Goal: Task Accomplishment & Management: Manage account settings

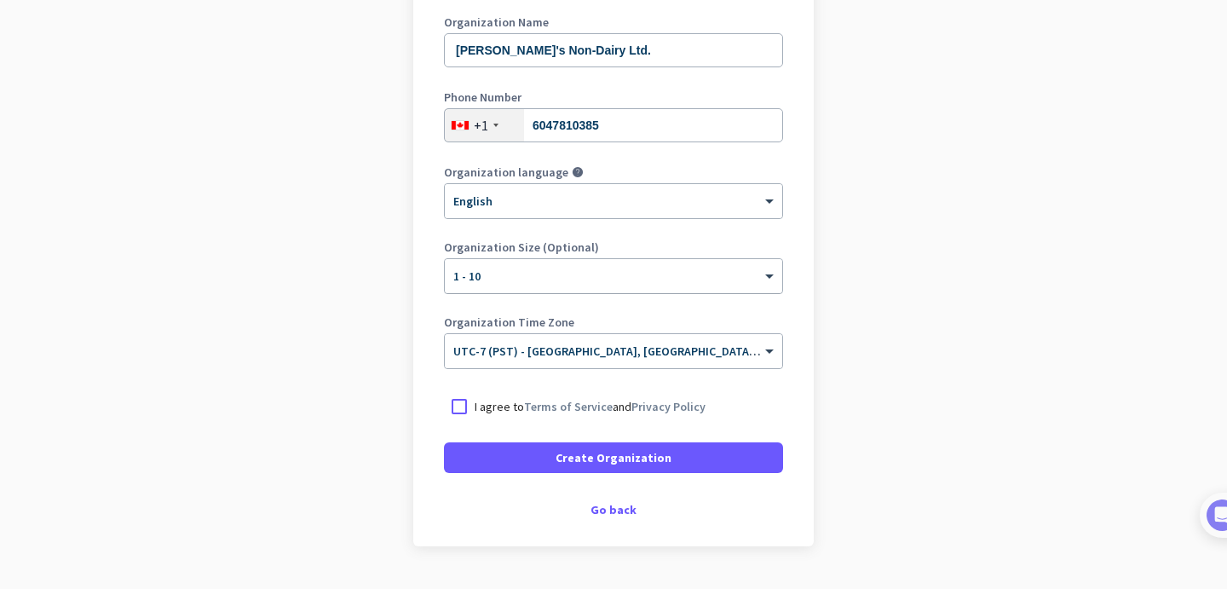
scroll to position [254, 0]
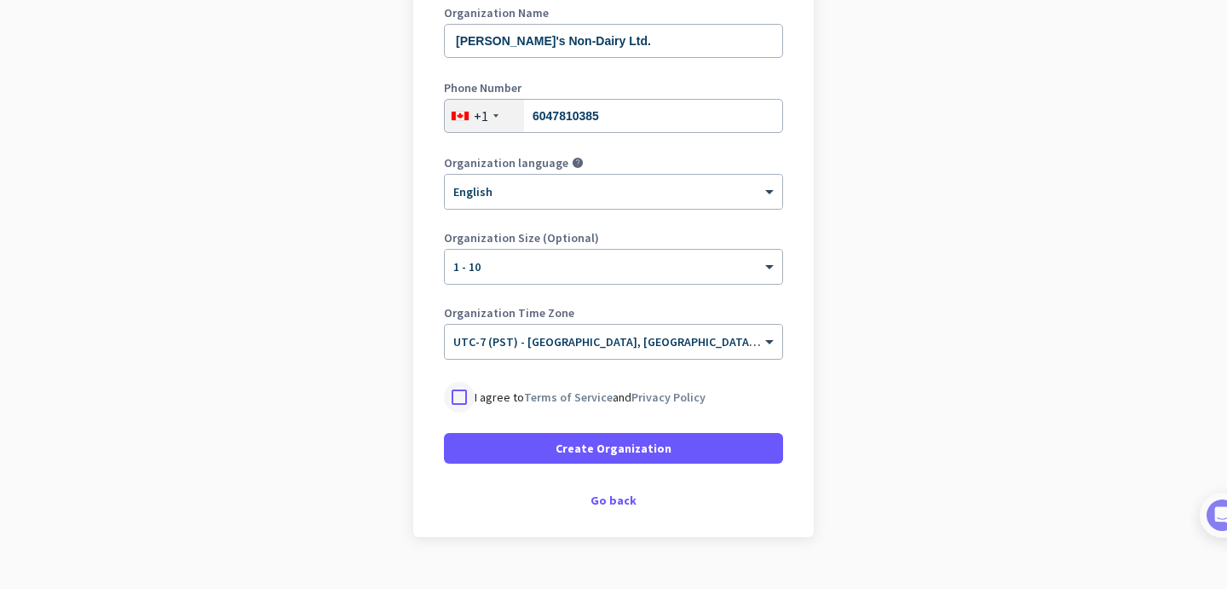
click at [455, 403] on div at bounding box center [459, 397] width 31 height 31
click at [499, 455] on span at bounding box center [613, 448] width 339 height 41
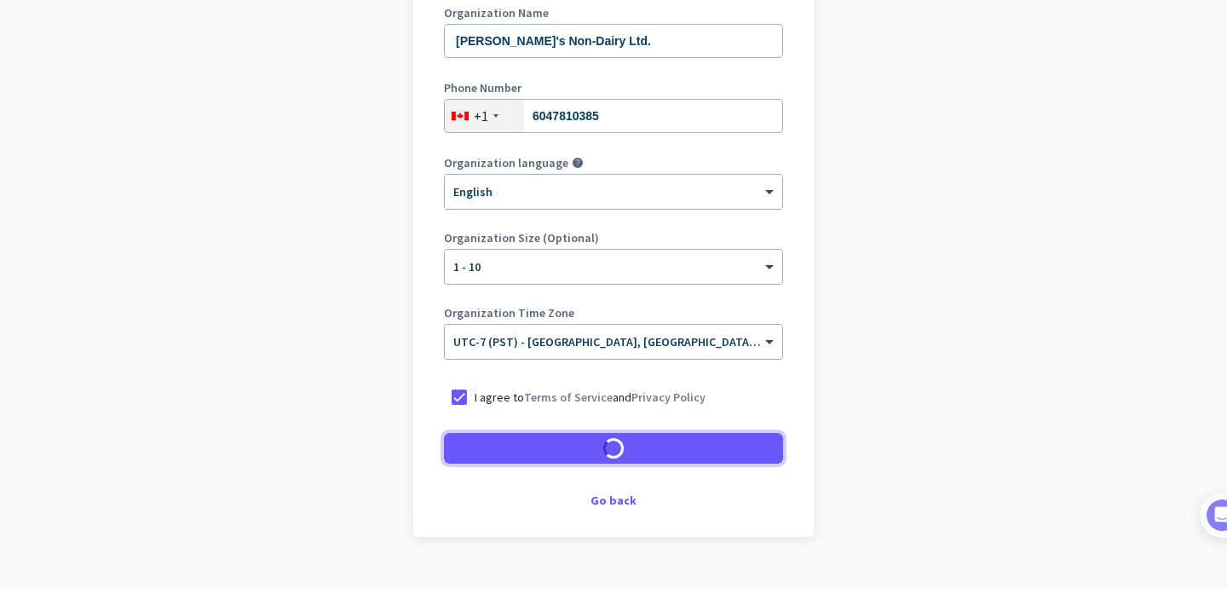
scroll to position [236, 0]
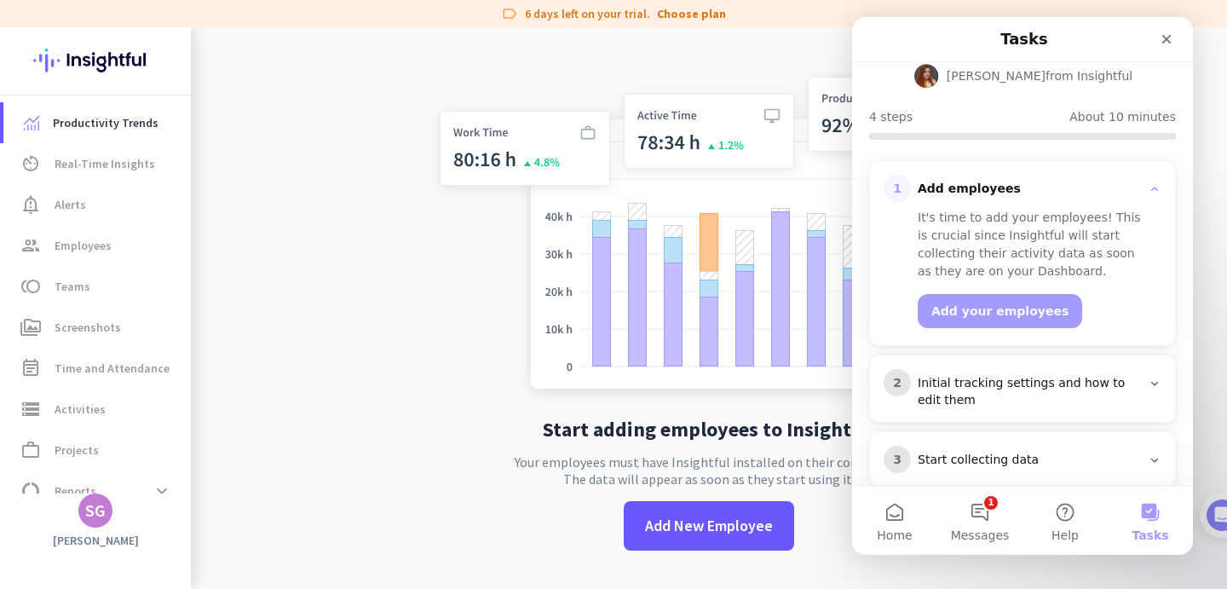
scroll to position [194, 0]
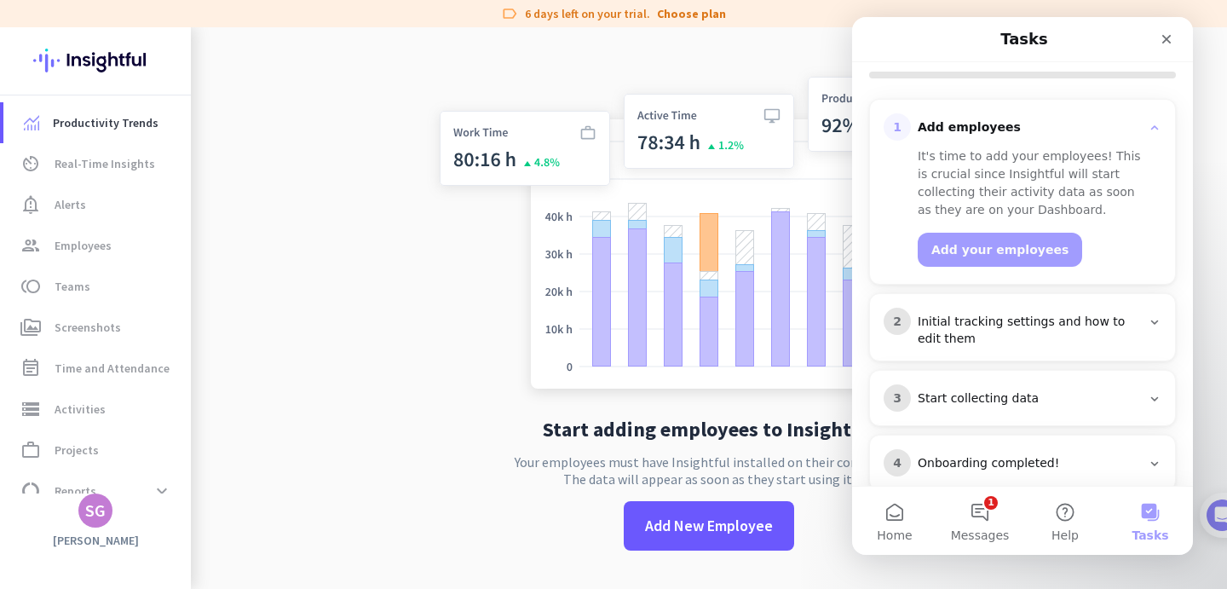
click at [972, 314] on div "Initial tracking settings and how to edit them" at bounding box center [1029, 331] width 223 height 34
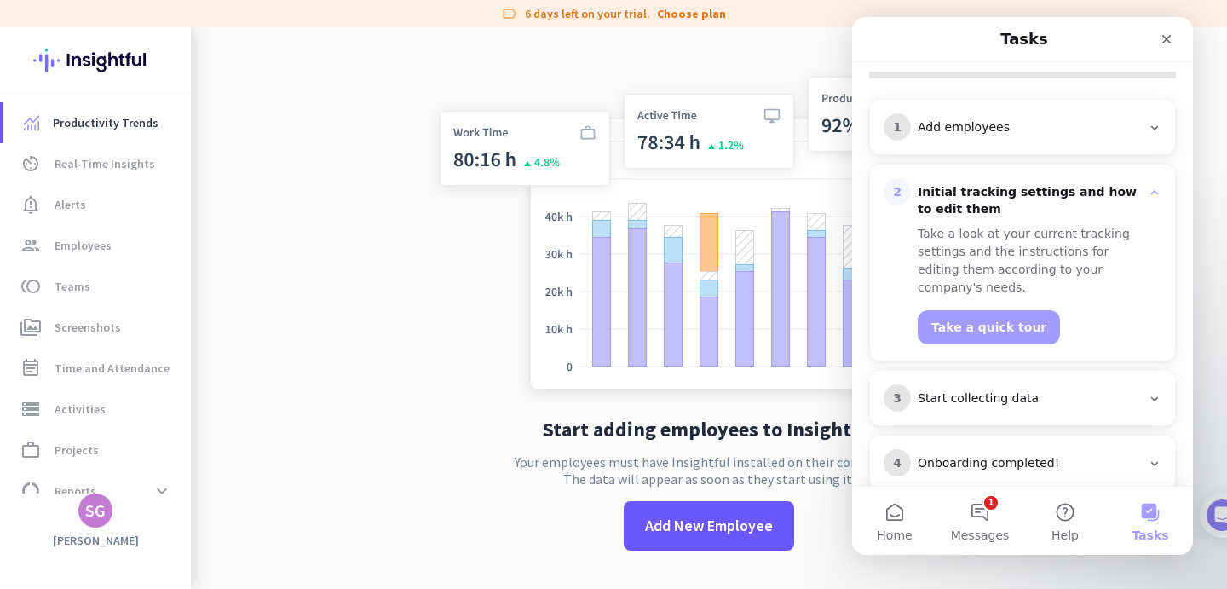
click at [1008, 225] on div "Take a look at your current tracking settings and the instructions for editing …" at bounding box center [1033, 261] width 231 height 72
click at [1106, 225] on div "Take a look at your current tracking settings and the instructions for editing …" at bounding box center [1033, 261] width 231 height 72
click at [982, 235] on div "Take a look at your current tracking settings and the instructions for editing …" at bounding box center [1033, 261] width 231 height 72
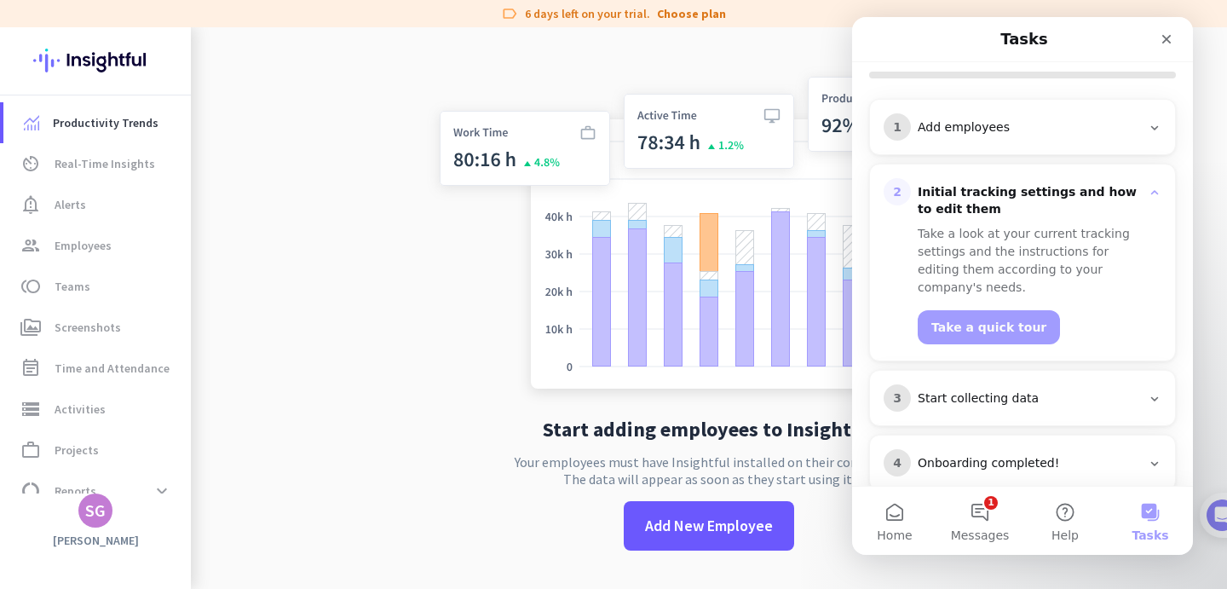
click at [982, 235] on div "Take a look at your current tracking settings and the instructions for editing …" at bounding box center [1033, 261] width 231 height 72
click at [913, 253] on div "Take a look at your current tracking settings and the instructions for editing …" at bounding box center [1022, 282] width 278 height 129
click at [1077, 244] on div "Take a look at your current tracking settings and the instructions for editing …" at bounding box center [1033, 261] width 231 height 72
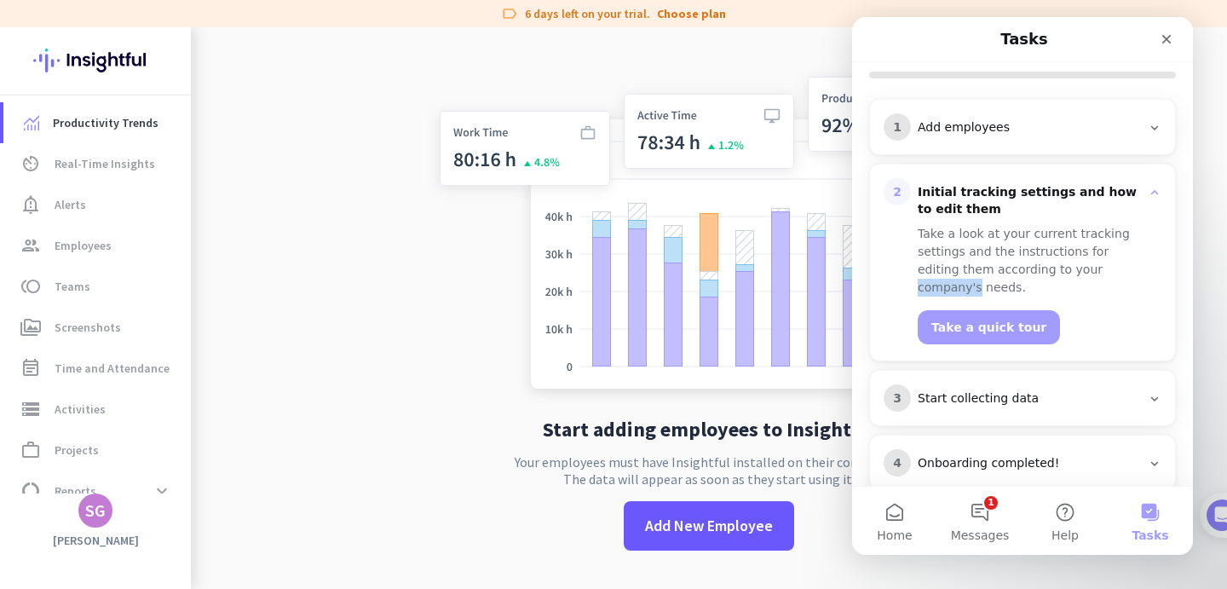
click at [974, 390] on div "Start collecting data" at bounding box center [1029, 398] width 223 height 17
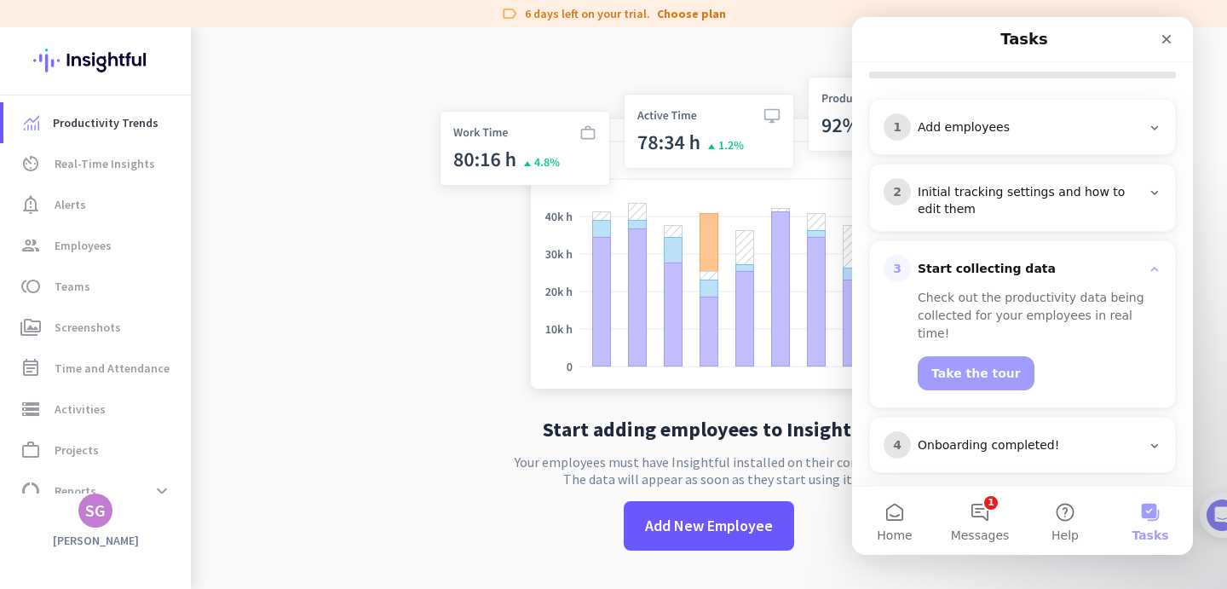
scroll to position [176, 0]
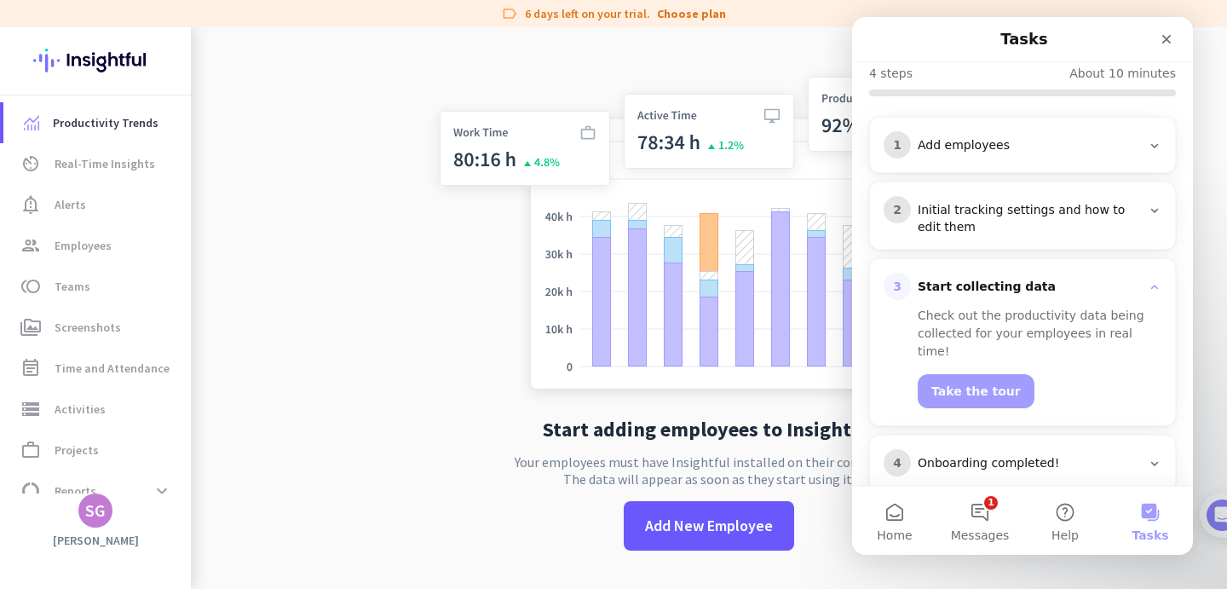
click at [971, 449] on div "4 Onboarding completed!" at bounding box center [1022, 462] width 278 height 27
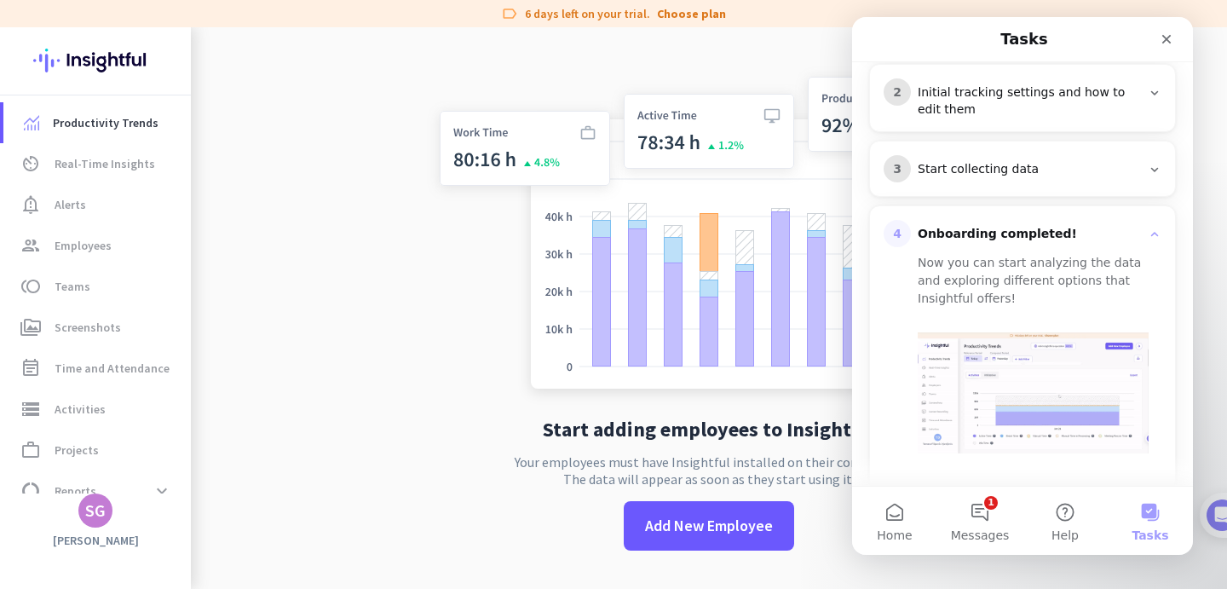
scroll to position [0, 0]
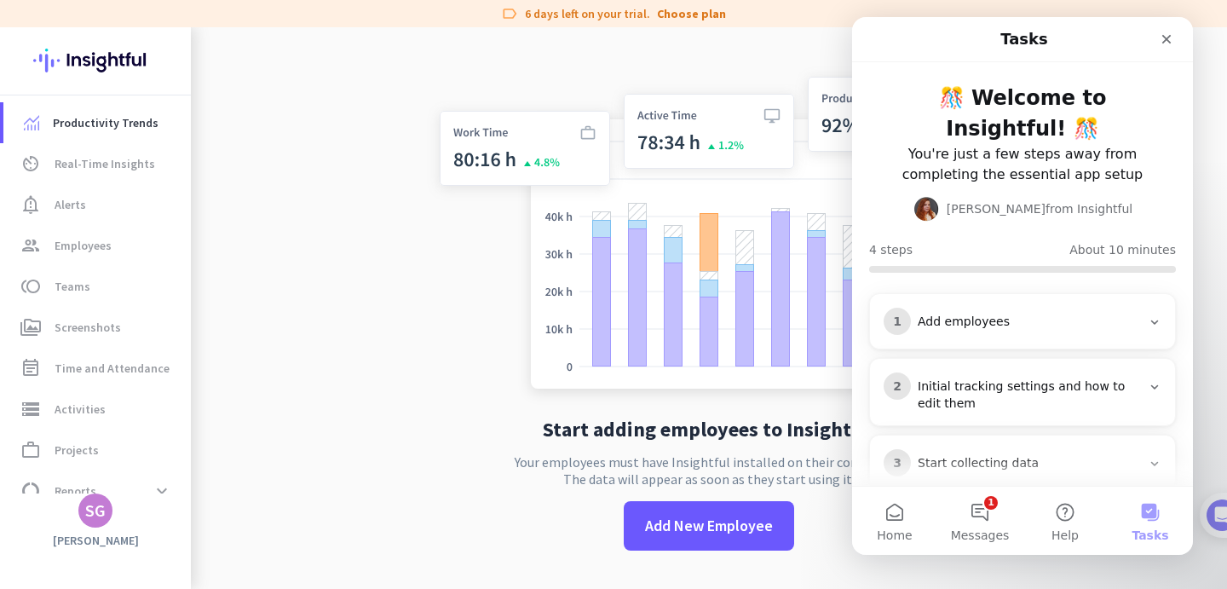
click at [1005, 314] on div "Add employees" at bounding box center [1029, 322] width 223 height 17
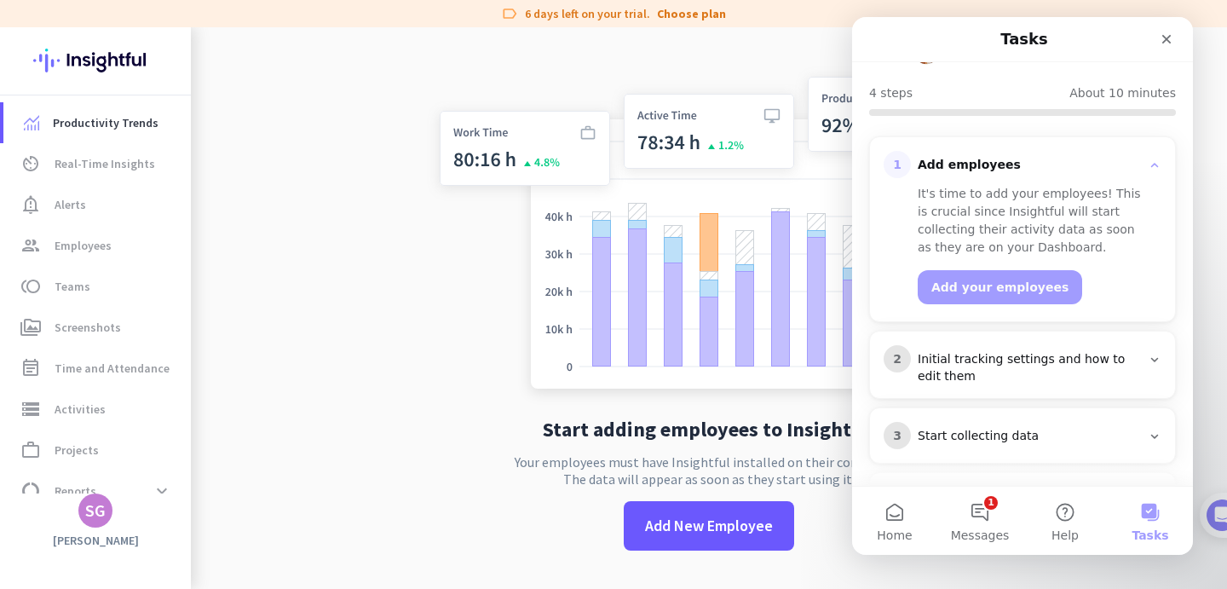
scroll to position [169, 0]
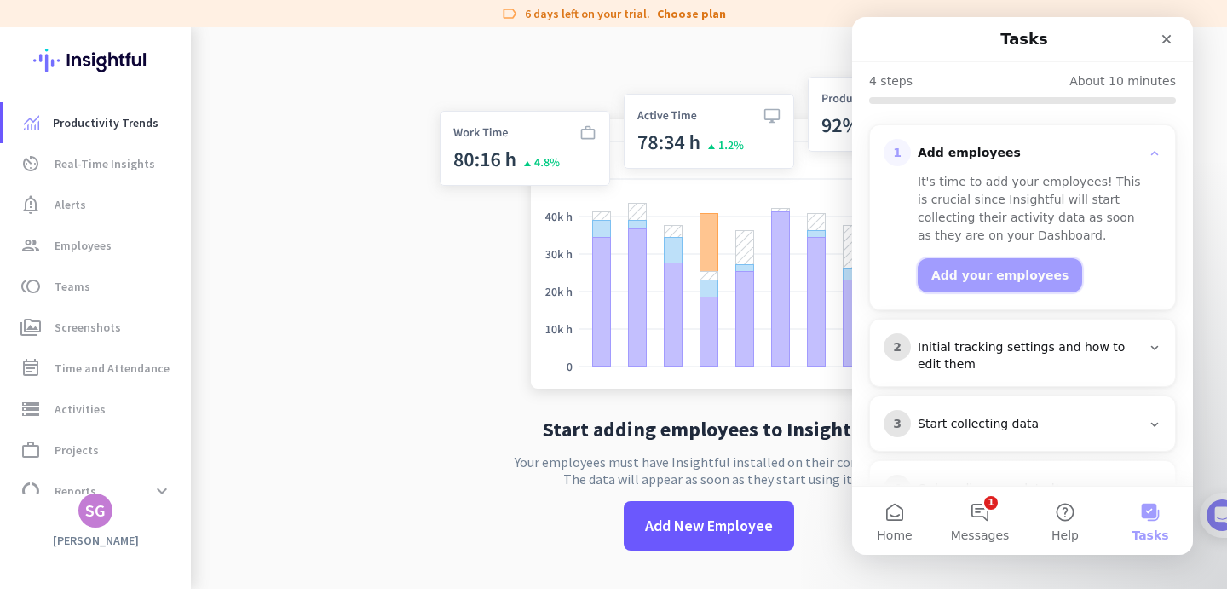
click at [985, 258] on button "Add your employees" at bounding box center [1000, 275] width 164 height 34
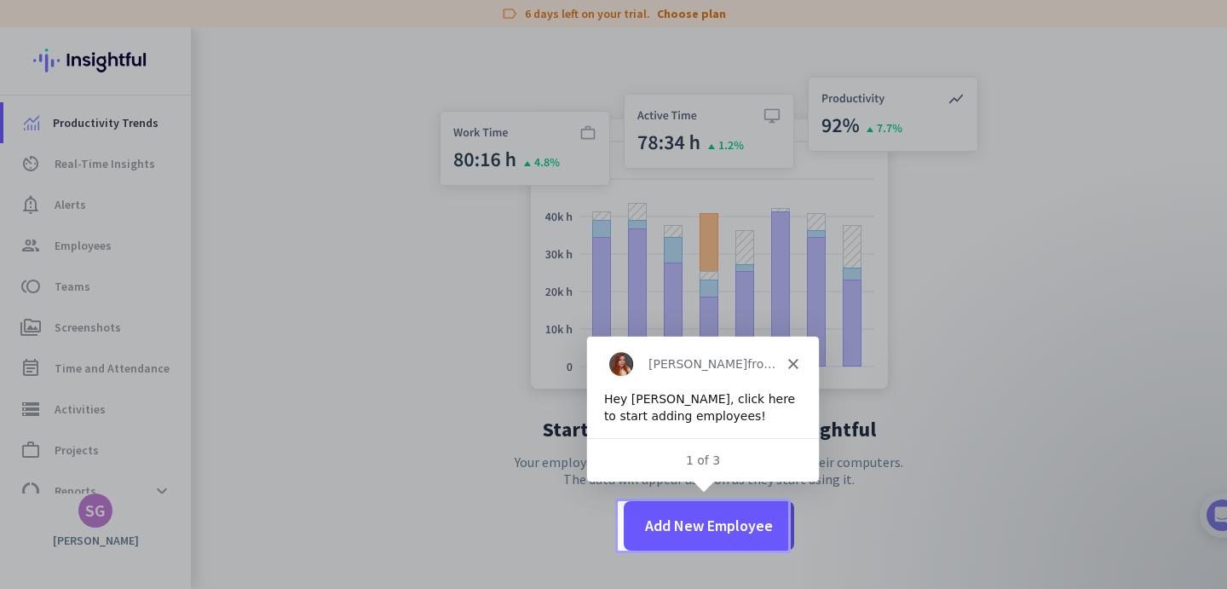
scroll to position [0, 0]
click at [710, 510] on span at bounding box center [709, 525] width 170 height 41
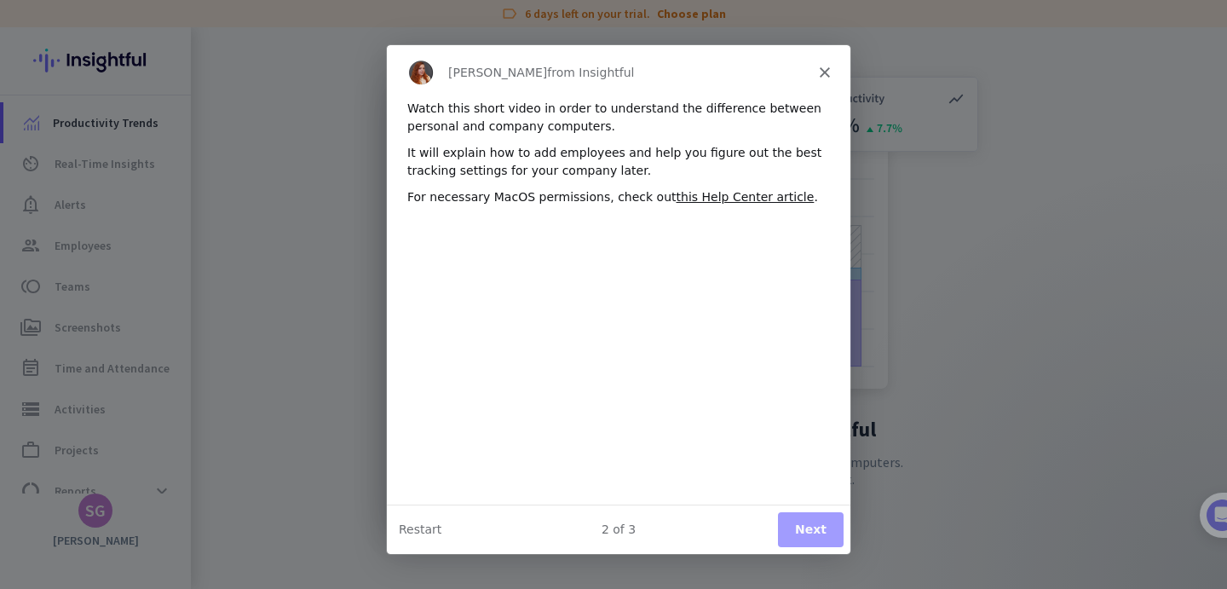
click at [631, 112] on div "Watch this short video in order to understand the difference between personal a…" at bounding box center [617, 117] width 423 height 36
click at [515, 126] on div "Watch this short video in order to understand the difference between personal a…" at bounding box center [617, 117] width 423 height 36
click at [578, 126] on div "Watch this short video in order to understand the difference between personal a…" at bounding box center [617, 117] width 423 height 36
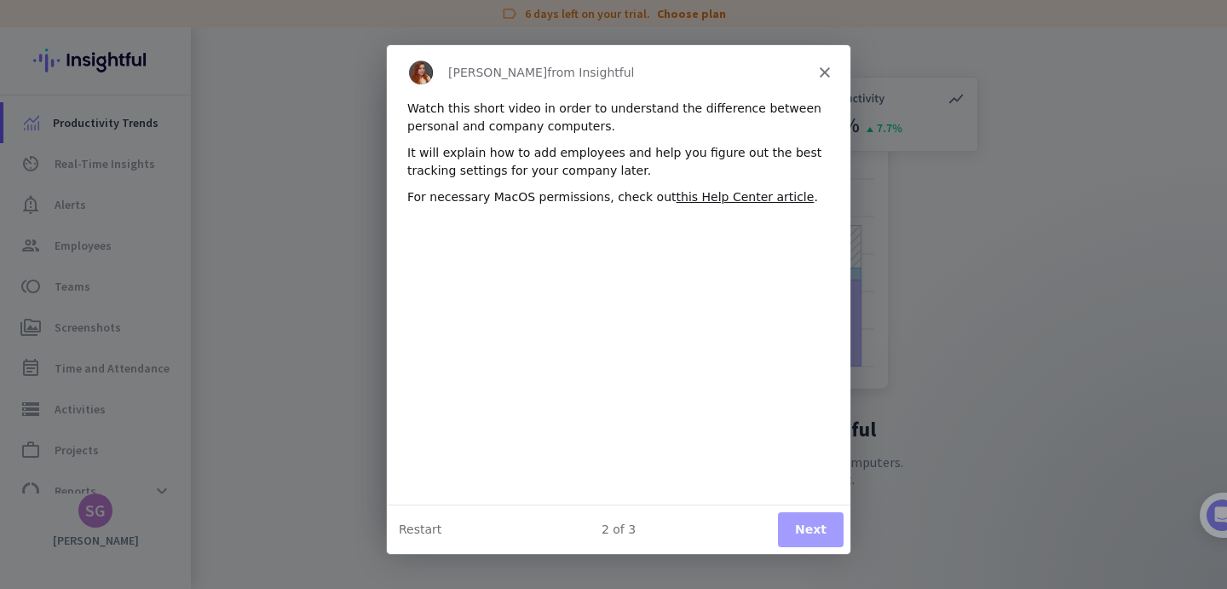
click at [578, 126] on div "Watch this short video in order to understand the difference between personal a…" at bounding box center [617, 117] width 423 height 36
click at [460, 151] on div "It will explain how to add employees and help you figure out the best tracking …" at bounding box center [617, 161] width 423 height 36
click at [600, 155] on div "It will explain how to add employees and help you figure out the best tracking …" at bounding box center [617, 161] width 423 height 36
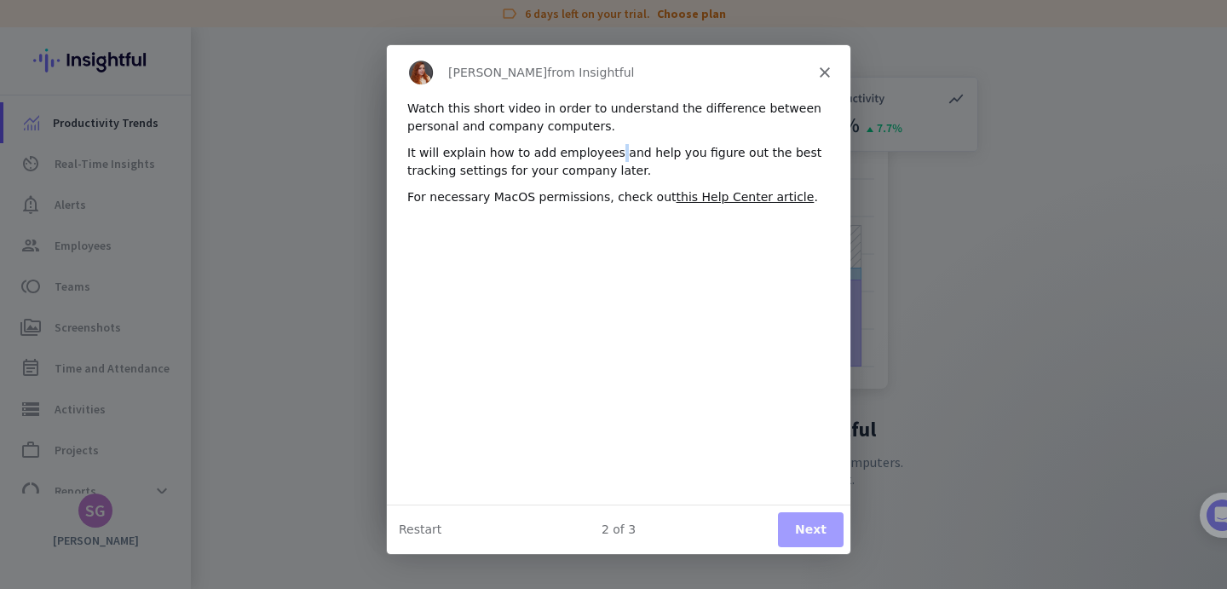
click at [732, 154] on div "It will explain how to add employees and help you figure out the best tracking …" at bounding box center [617, 161] width 423 height 36
click at [679, 155] on div "It will explain how to add employees and help you figure out the best tracking …" at bounding box center [617, 161] width 423 height 36
click at [540, 168] on div "It will explain how to add employees and help you figure out the best tracking …" at bounding box center [617, 161] width 423 height 36
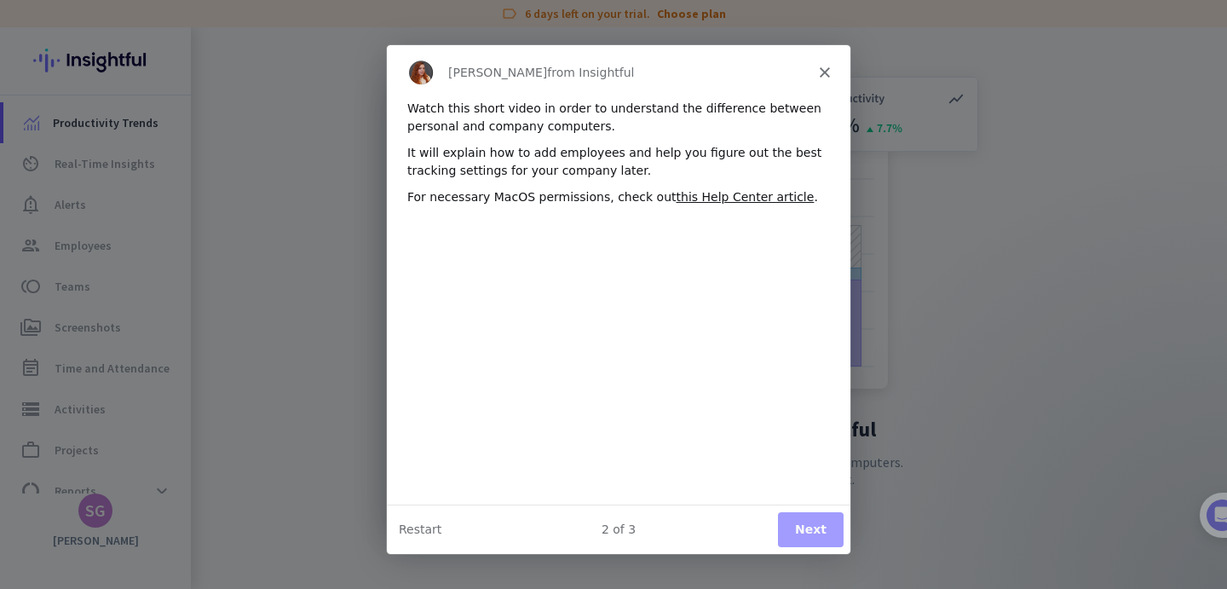
click at [540, 168] on div "It will explain how to add employees and help you figure out the best tracking …" at bounding box center [617, 161] width 423 height 36
click at [542, 196] on div "For necessary MacOS permissions, check out this Help Center article ." at bounding box center [617, 196] width 423 height 18
click at [639, 198] on div "For necessary MacOS permissions, check out this Help Center article ." at bounding box center [617, 196] width 423 height 18
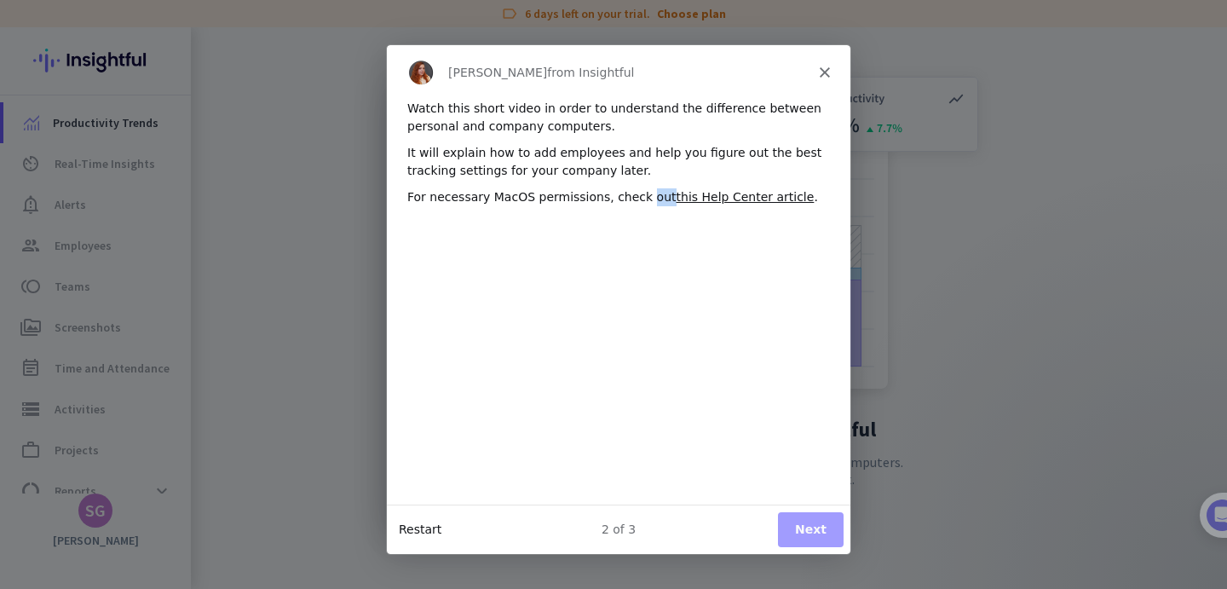
click at [415, 529] on button "Restart" at bounding box center [419, 529] width 43 height 18
